Goal: Navigation & Orientation: Find specific page/section

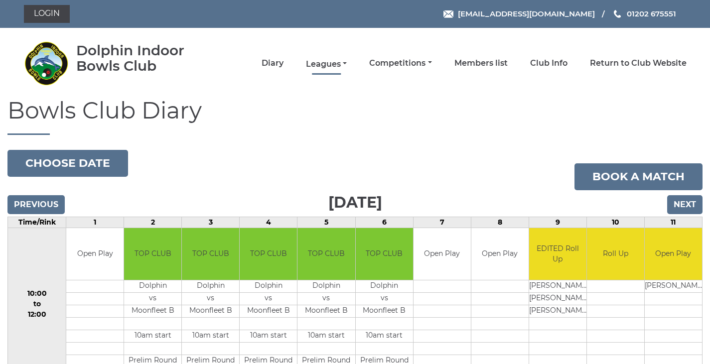
click at [330, 61] on link "Leagues" at bounding box center [326, 64] width 41 height 11
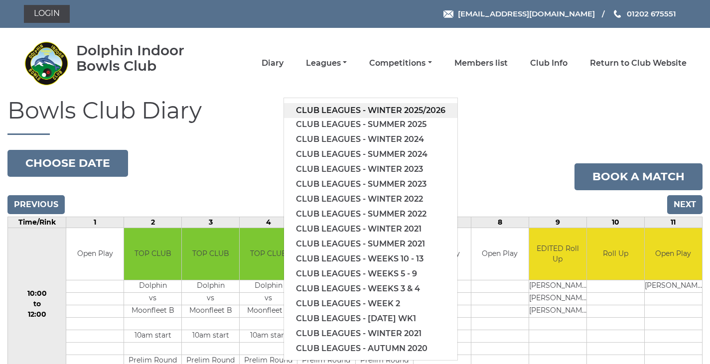
click at [372, 108] on link "Club leagues - Winter 2025/2026" at bounding box center [370, 110] width 173 height 15
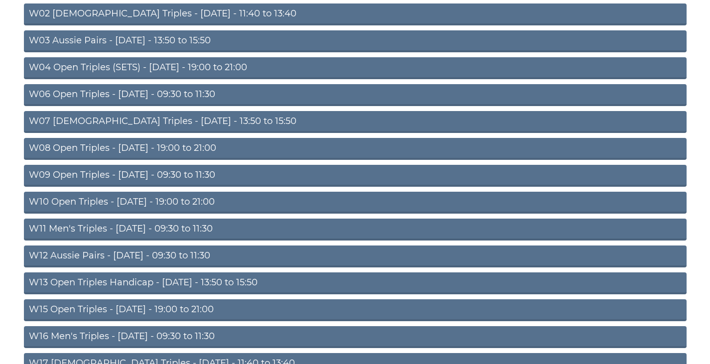
scroll to position [199, 0]
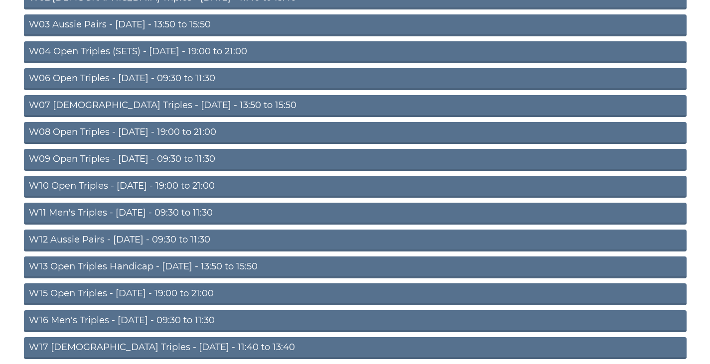
click at [111, 210] on link "W11 Men's Triples - Thursday - 09:30 to 11:30" at bounding box center [355, 214] width 663 height 22
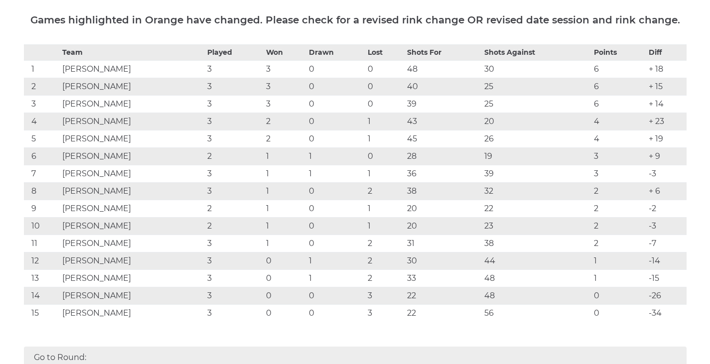
scroll to position [149, 0]
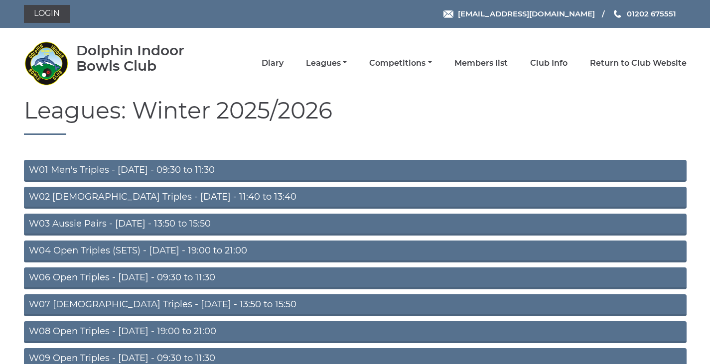
scroll to position [195, 0]
